Goal: Information Seeking & Learning: Find contact information

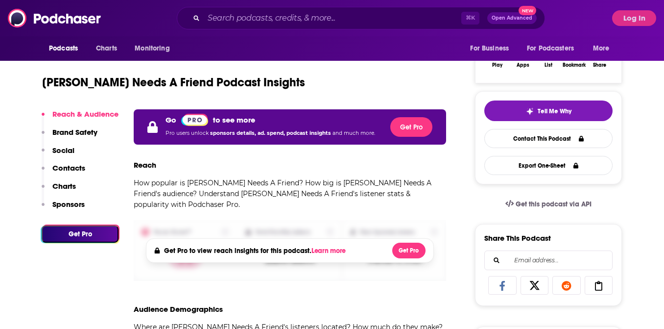
scroll to position [172, 0]
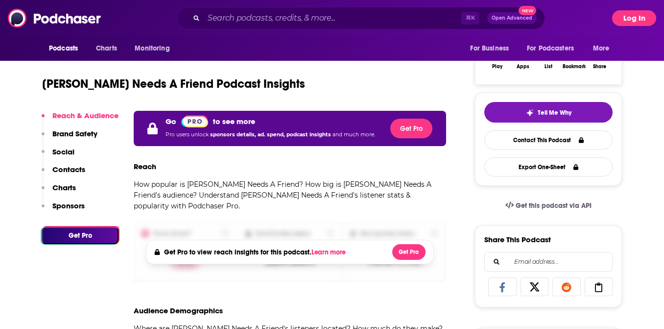
click at [625, 19] on button "Log In" at bounding box center [634, 18] width 44 height 16
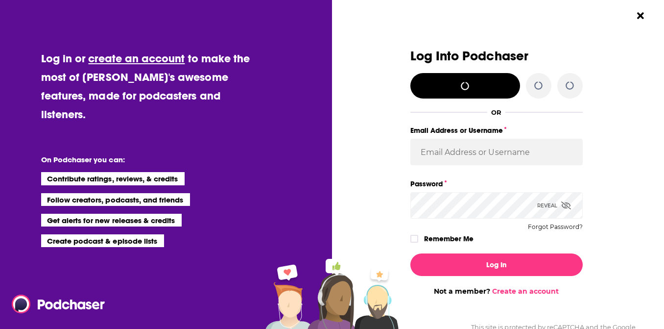
scroll to position [0, 0]
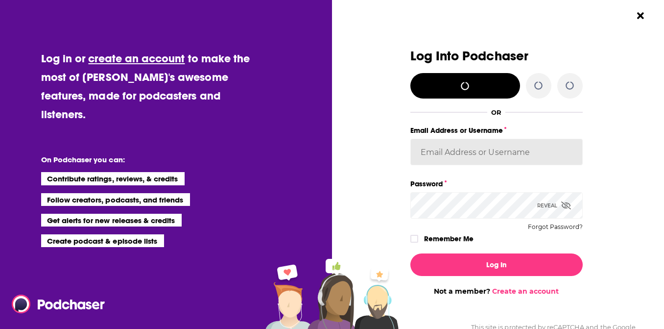
type input "[PERSON_NAME].[PERSON_NAME]"
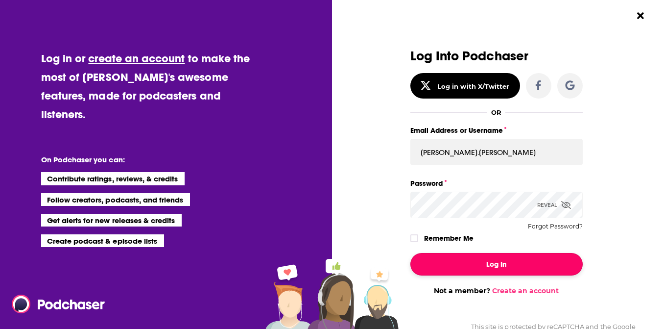
click at [509, 267] on button "Log In" at bounding box center [496, 264] width 172 height 23
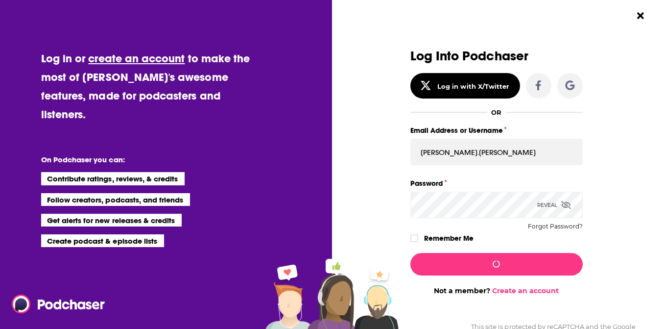
scroll to position [172, 0]
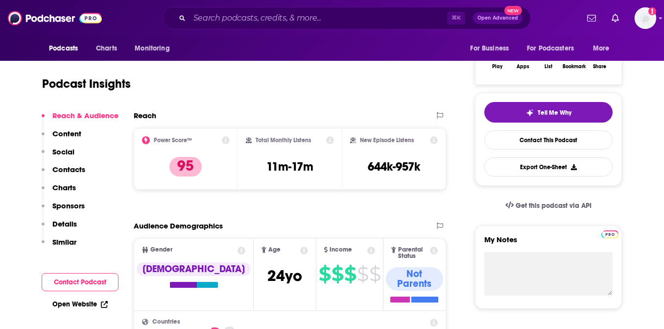
click at [79, 173] on p "Contacts" at bounding box center [68, 169] width 33 height 9
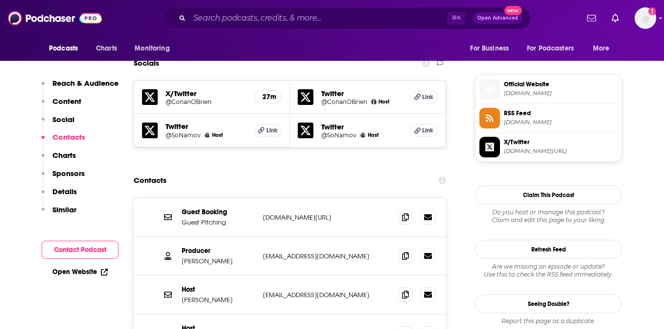
scroll to position [871, 0]
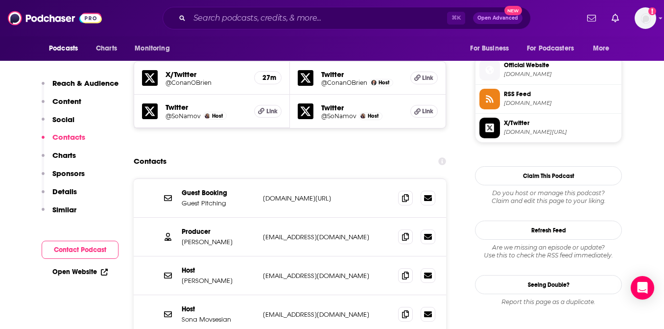
click at [282, 194] on p "[DOMAIN_NAME][URL]" at bounding box center [326, 198] width 127 height 8
click at [408, 193] on icon at bounding box center [405, 197] width 7 height 8
drag, startPoint x: 453, startPoint y: 231, endPoint x: 415, endPoint y: 224, distance: 38.2
click at [407, 271] on icon at bounding box center [405, 275] width 7 height 8
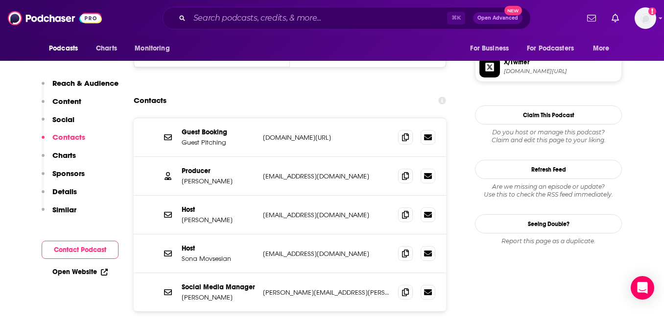
scroll to position [970, 0]
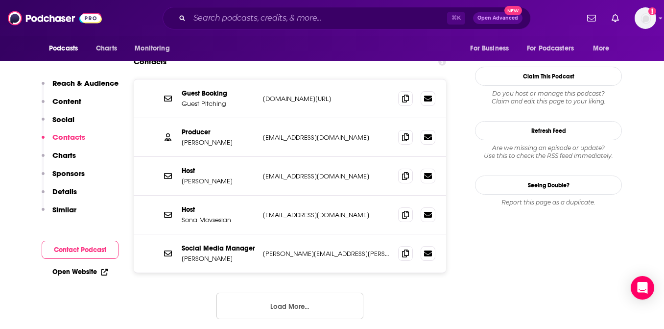
click at [299, 292] on button "Load More..." at bounding box center [289, 305] width 147 height 26
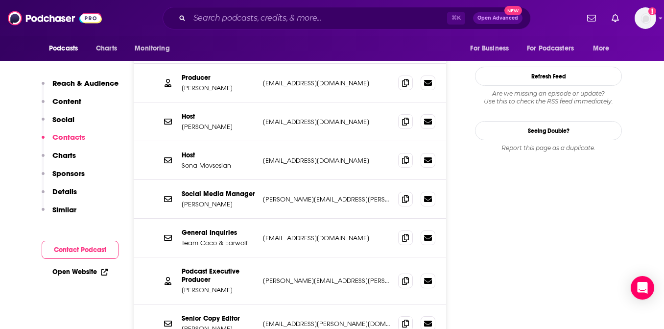
scroll to position [1025, 0]
drag, startPoint x: 404, startPoint y: 225, endPoint x: 384, endPoint y: 214, distance: 22.4
click at [403, 276] on icon at bounding box center [405, 280] width 7 height 8
click at [266, 16] on input "Search podcasts, credits, & more..." at bounding box center [318, 18] width 258 height 16
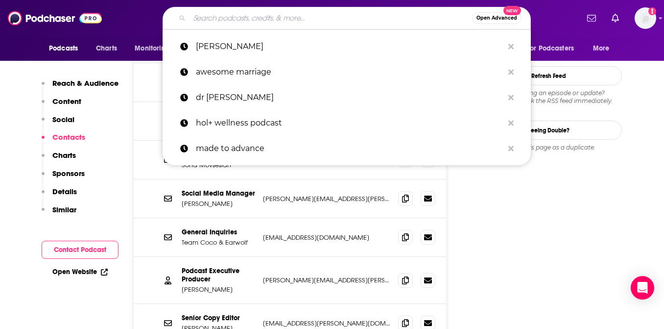
paste input "The [PERSON_NAME] Files"
type input "The [PERSON_NAME] Files"
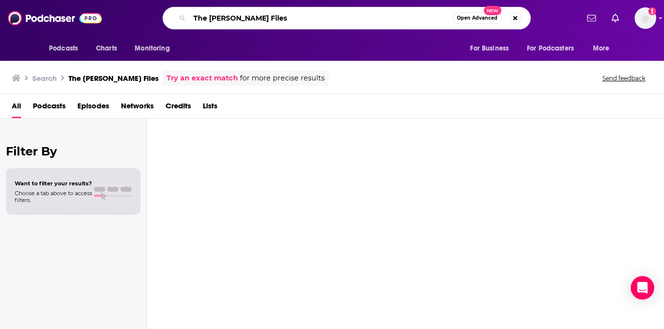
click at [264, 21] on input "The [PERSON_NAME] Files" at bounding box center [320, 18] width 263 height 16
